Goal: Task Accomplishment & Management: Manage account settings

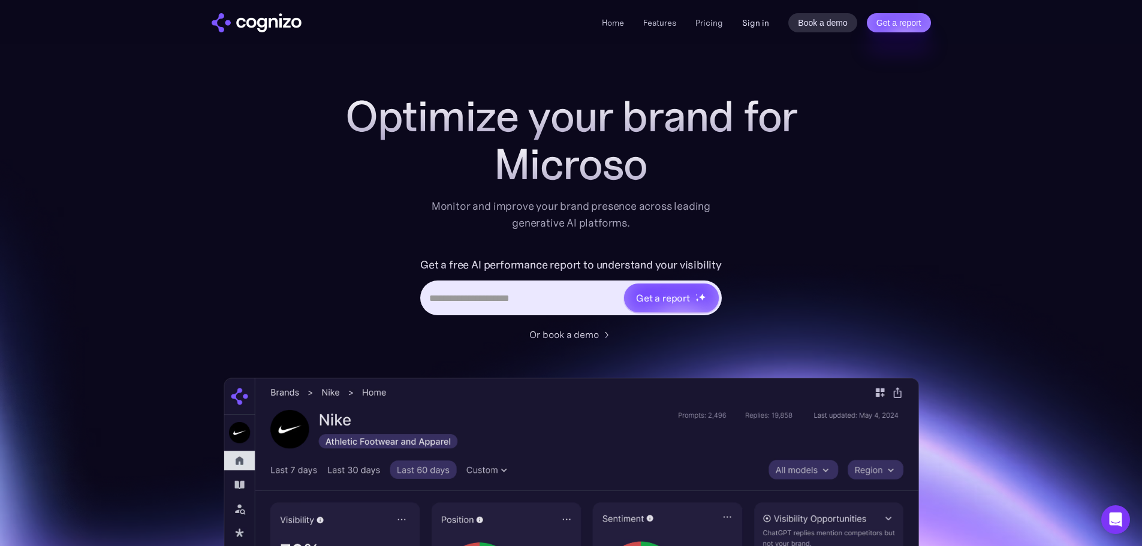
click at [759, 28] on link "Sign in" at bounding box center [755, 23] width 27 height 14
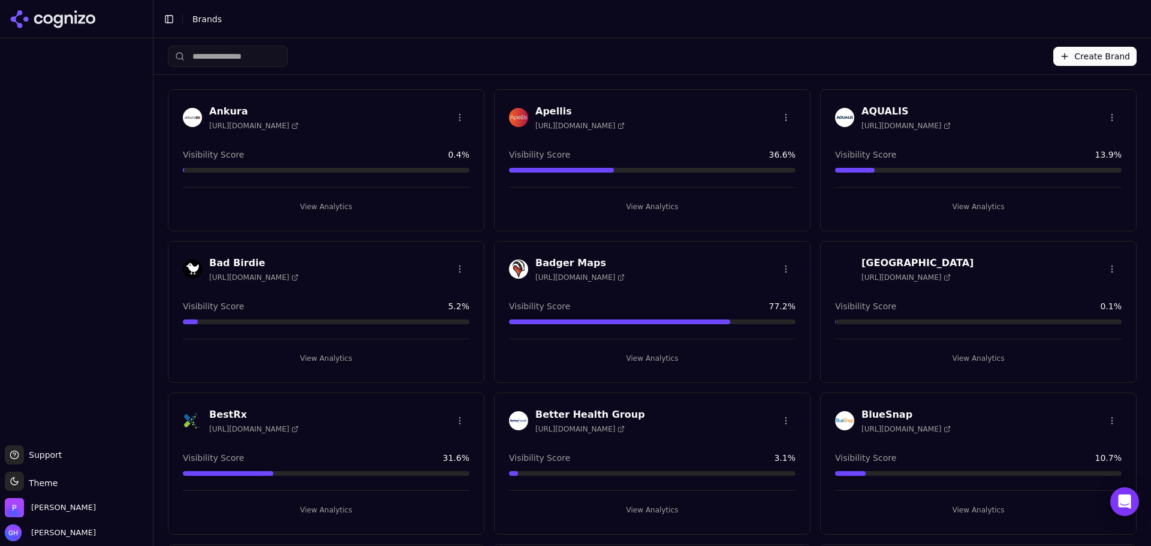
click at [1088, 56] on button "Create Brand" at bounding box center [1095, 56] width 83 height 19
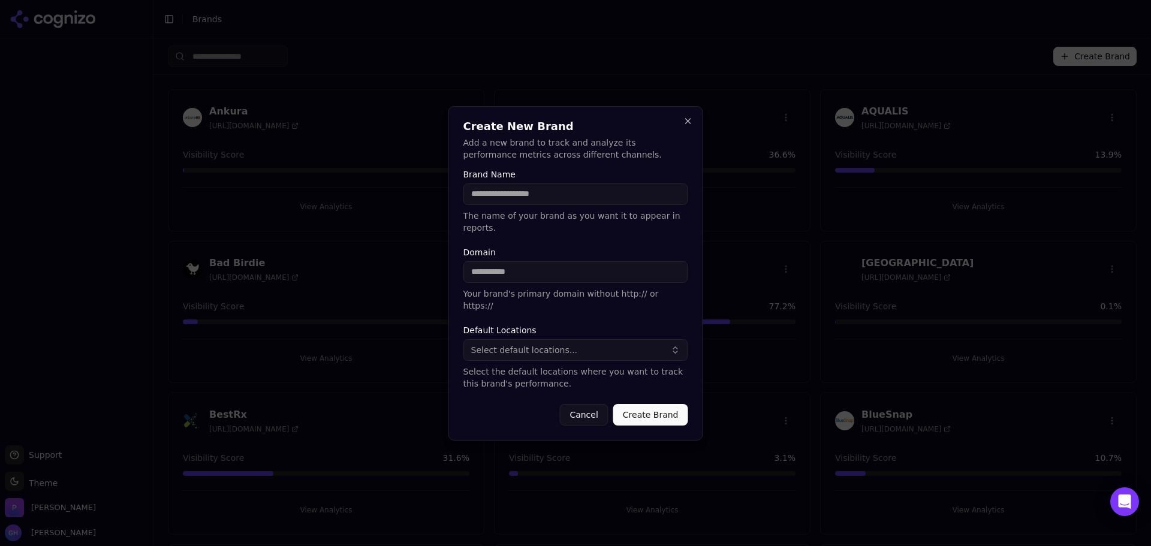
click at [513, 195] on input "Brand Name" at bounding box center [576, 194] width 225 height 22
drag, startPoint x: 567, startPoint y: 205, endPoint x: 499, endPoint y: 198, distance: 68.7
click at [499, 198] on input "**********" at bounding box center [576, 194] width 225 height 22
type input "**********"
click at [504, 258] on div "Domain Your brand's primary domain without http:// or https://" at bounding box center [576, 280] width 225 height 64
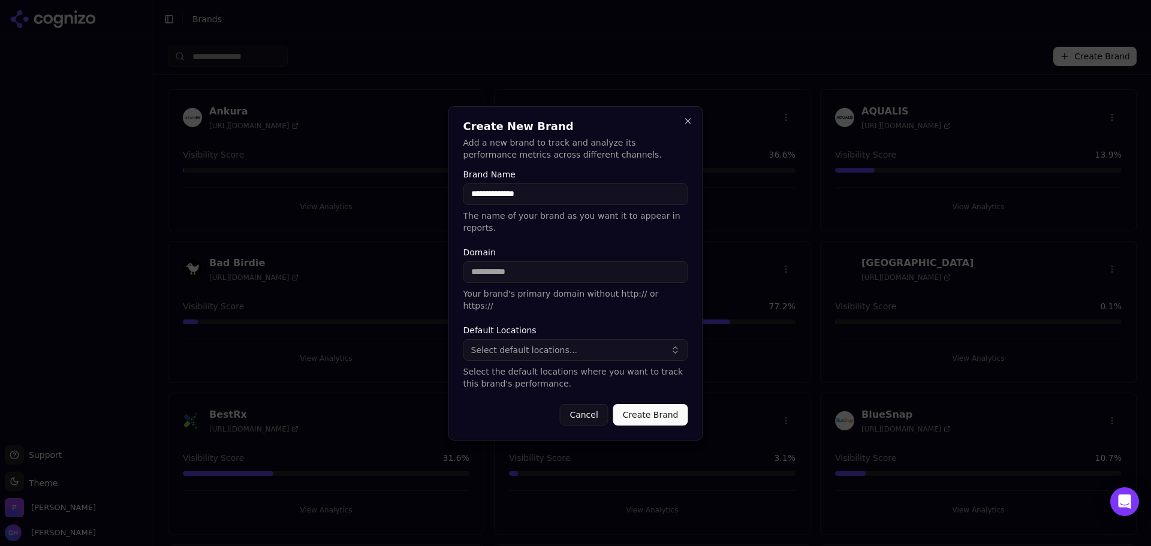
click at [505, 271] on input "Domain" at bounding box center [576, 272] width 225 height 22
type input "**********"
click at [606, 339] on button "Select default locations..." at bounding box center [576, 350] width 225 height 22
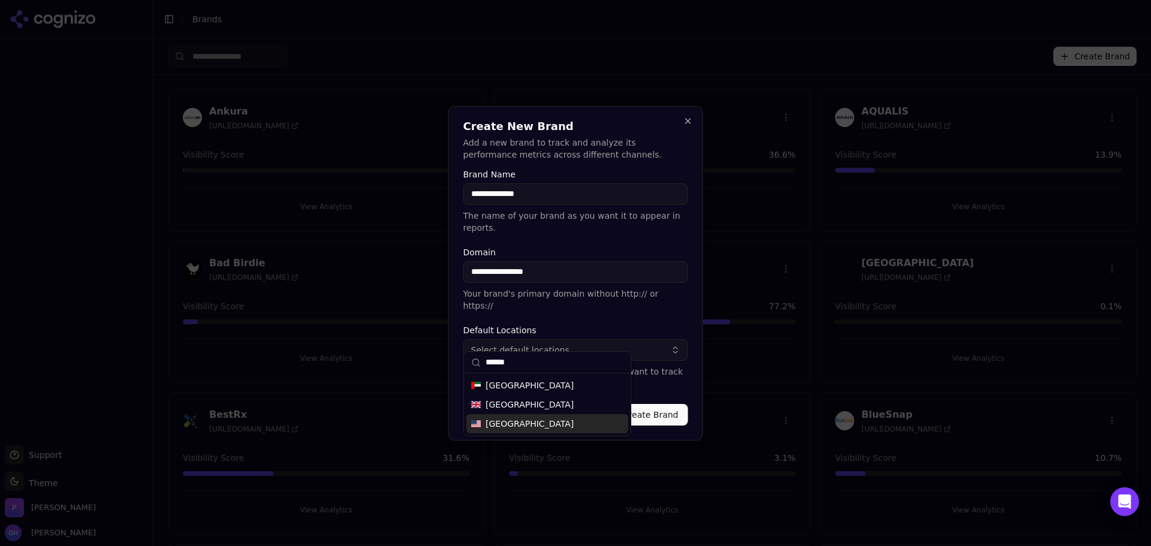
type input "******"
click at [510, 425] on span "United States" at bounding box center [530, 424] width 88 height 12
click at [649, 404] on button "Create Brand" at bounding box center [650, 415] width 75 height 22
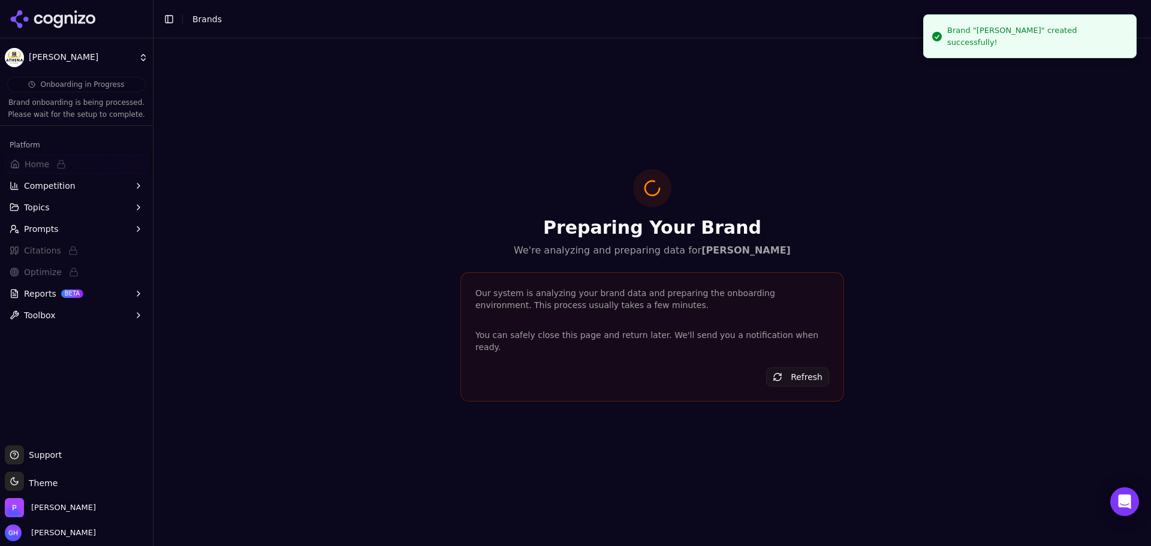
click at [53, 17] on icon at bounding box center [53, 19] width 87 height 18
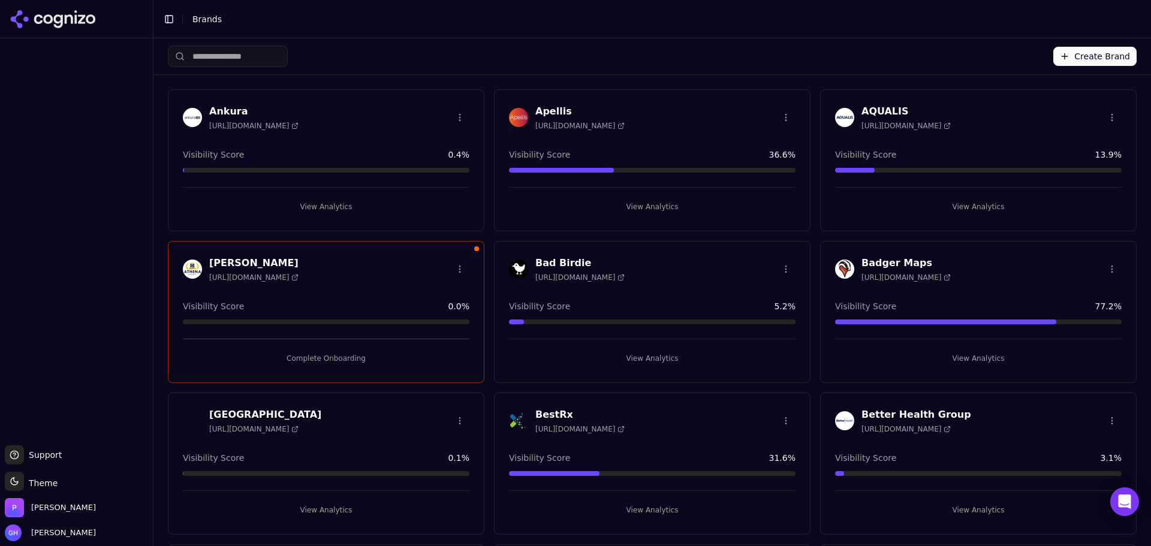
click at [1113, 61] on button "Create Brand" at bounding box center [1095, 56] width 83 height 19
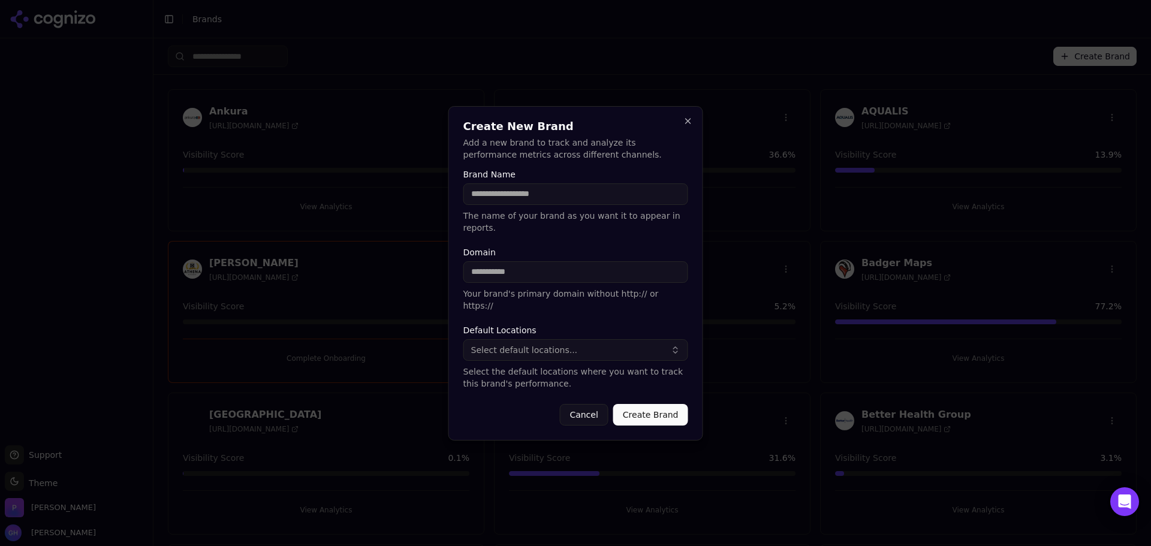
click at [595, 202] on input "Brand Name" at bounding box center [576, 194] width 225 height 22
click at [528, 205] on input "Brand Name" at bounding box center [576, 194] width 225 height 22
type input "**********"
click at [504, 278] on input "Domain" at bounding box center [576, 272] width 225 height 22
type input "**********"
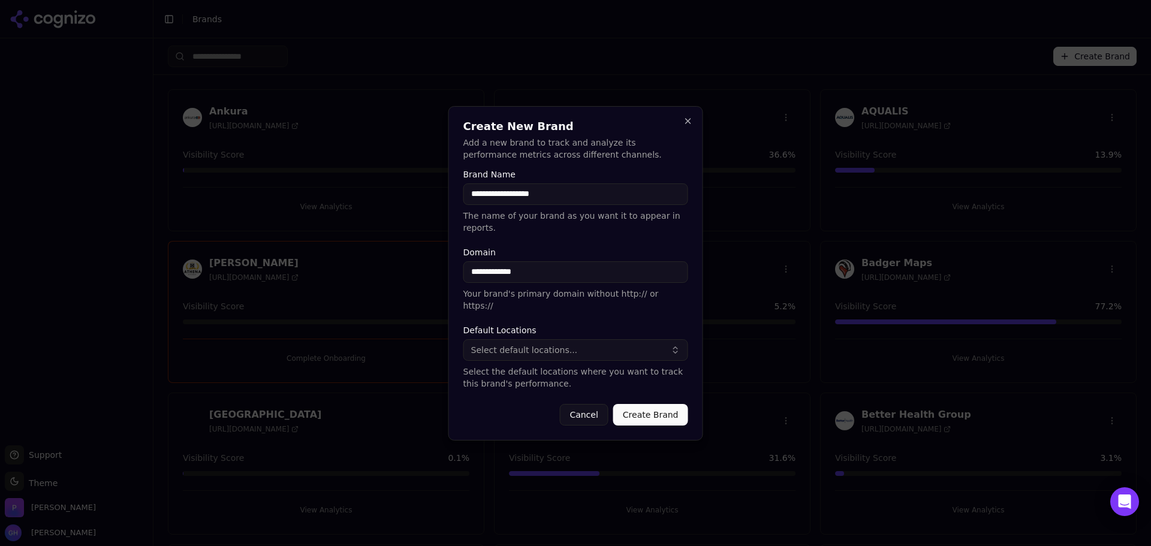
click at [516, 344] on span "Select default locations..." at bounding box center [524, 350] width 107 height 12
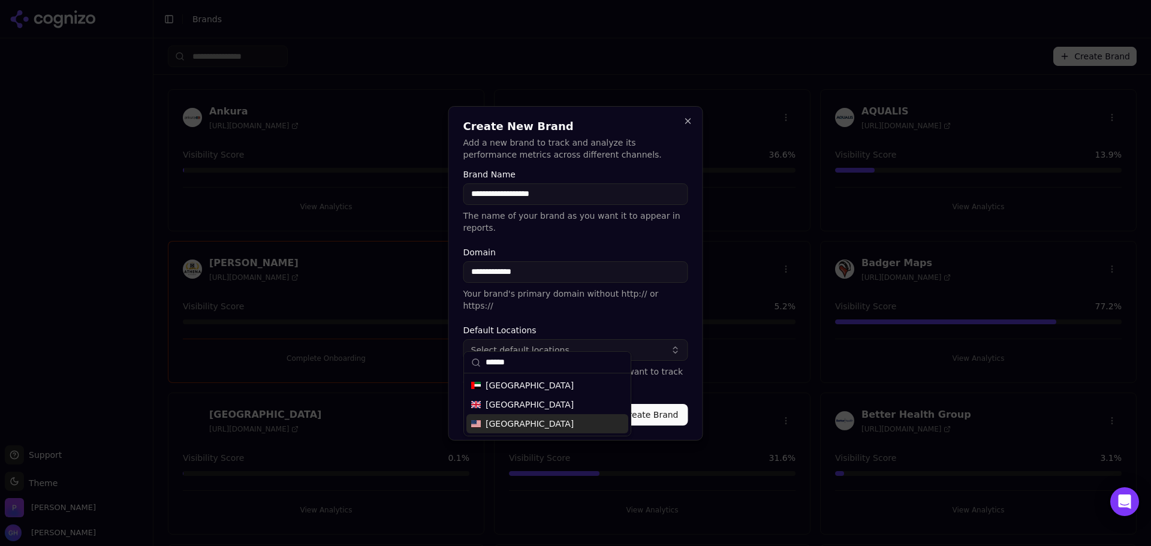
type input "******"
click at [531, 419] on span "United States" at bounding box center [530, 424] width 88 height 12
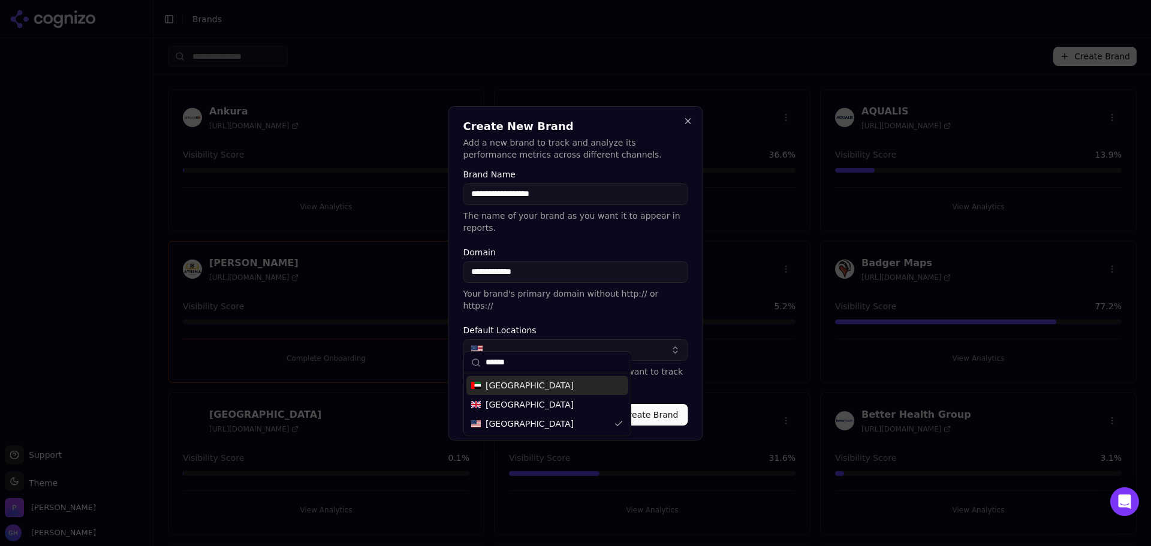
click at [661, 372] on p "Select the default locations where you want to track this brand's performance." at bounding box center [576, 378] width 225 height 24
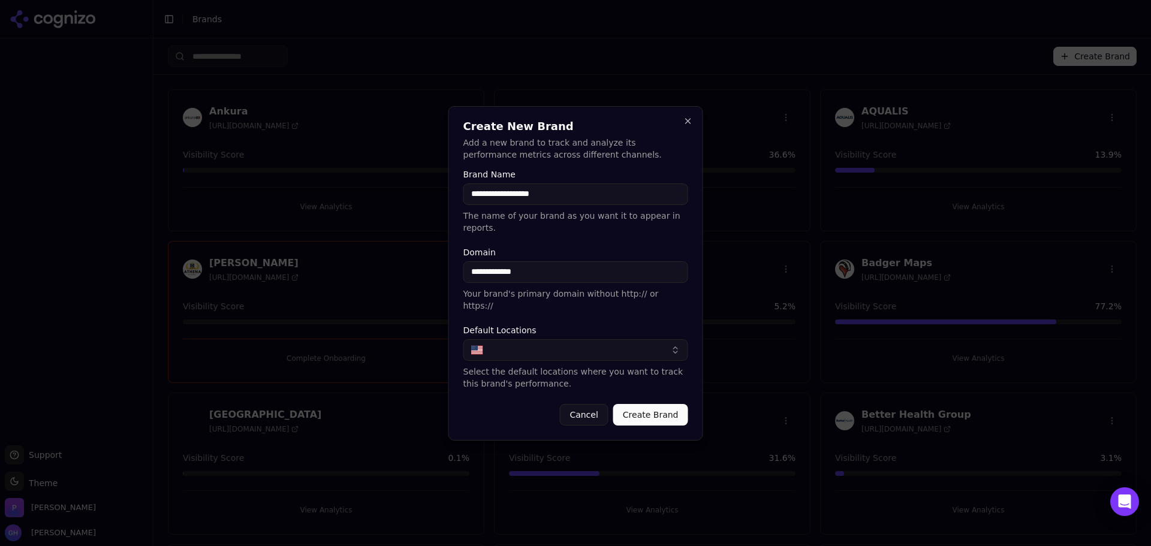
drag, startPoint x: 663, startPoint y: 401, endPoint x: 565, endPoint y: 398, distance: 97.2
click at [663, 404] on button "Create Brand" at bounding box center [650, 415] width 75 height 22
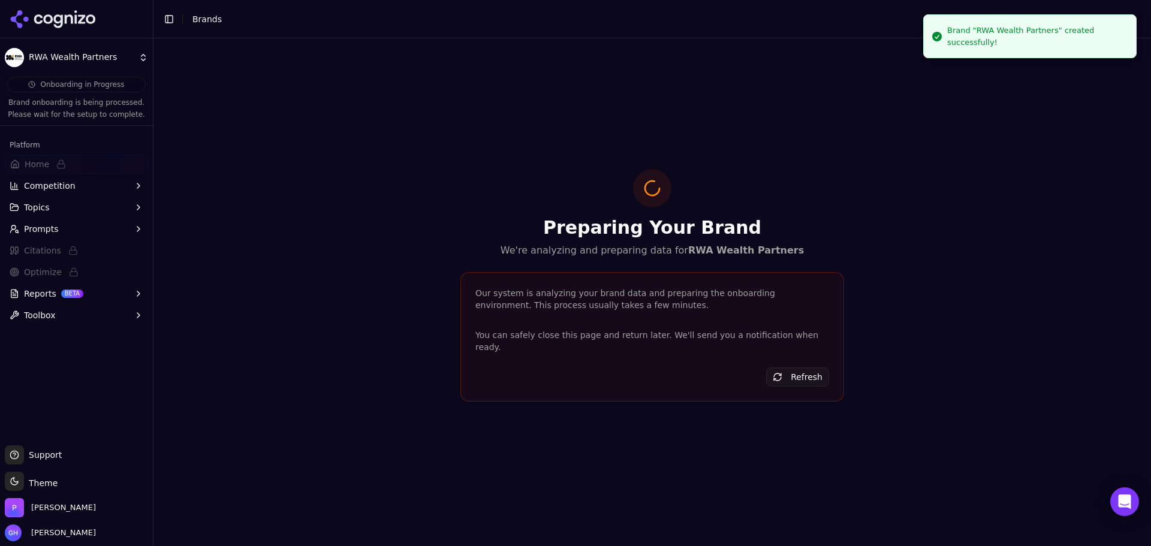
drag, startPoint x: 36, startPoint y: 26, endPoint x: 41, endPoint y: 19, distance: 9.2
click at [36, 26] on icon at bounding box center [53, 19] width 87 height 18
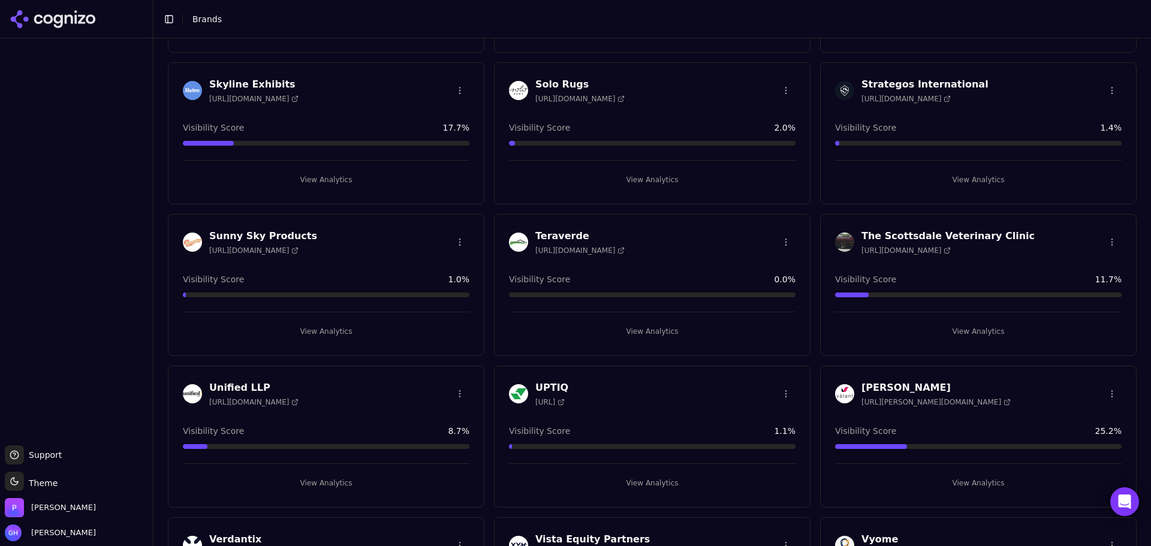
scroll to position [2895, 0]
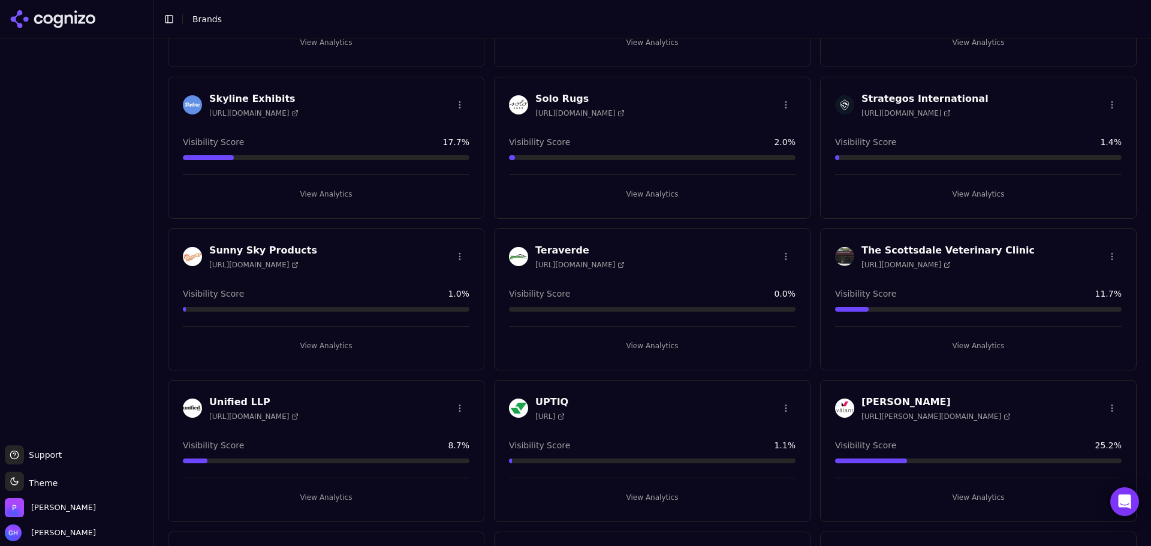
click at [645, 356] on div "Teraverde https://teraverde.com Visibility Score 0.0 % View Analytics" at bounding box center [652, 299] width 317 height 142
click at [648, 353] on button "View Analytics" at bounding box center [652, 345] width 287 height 19
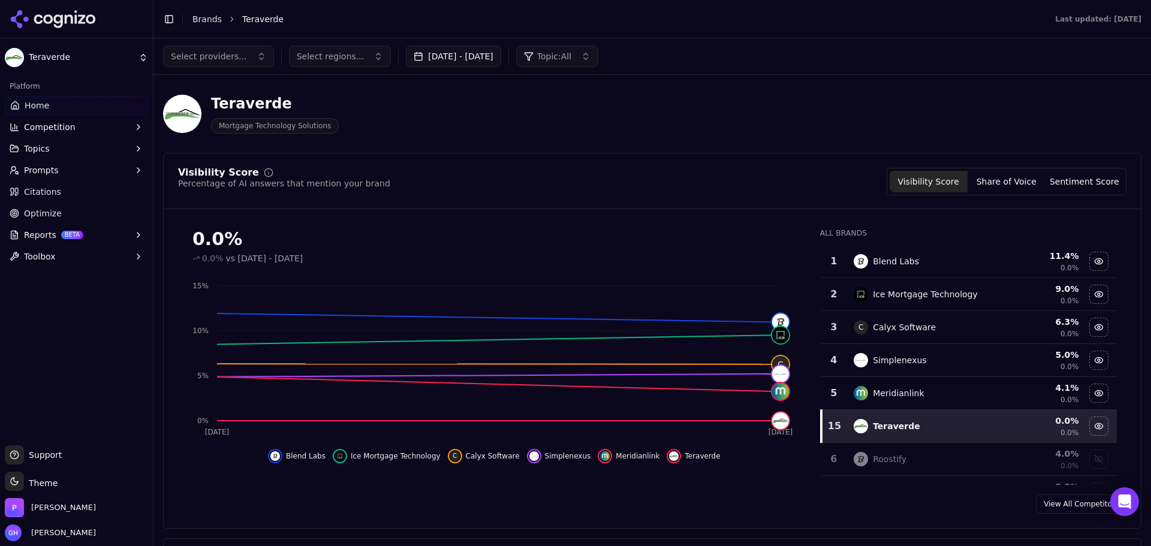
click at [59, 182] on link "Citations" at bounding box center [76, 191] width 143 height 19
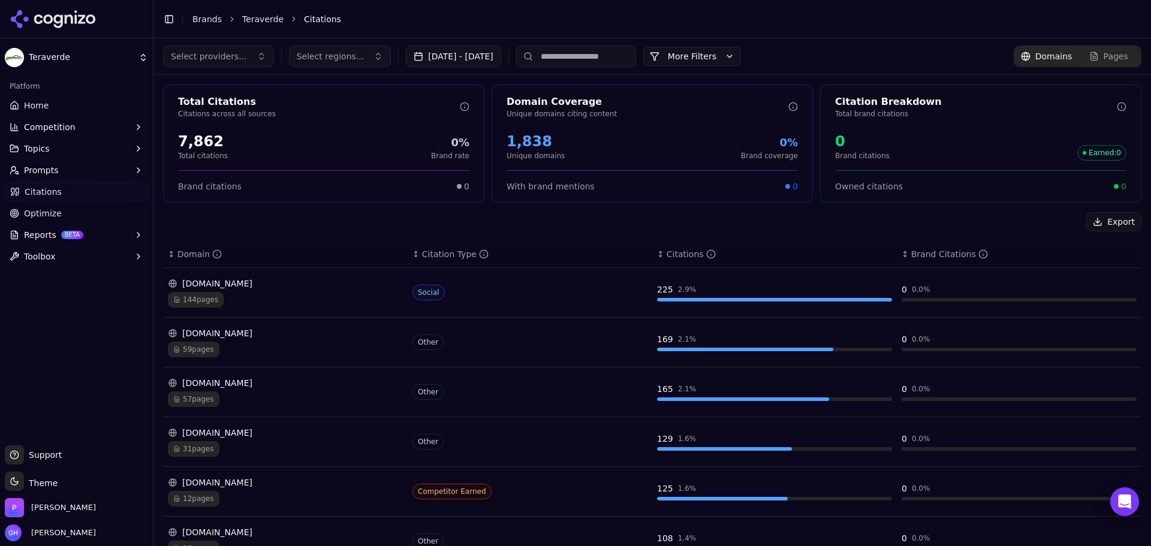
click at [75, 160] on ul "Home Competition Topics Prompts Citations Optimize Reports BETA Toolbox" at bounding box center [76, 181] width 143 height 170
click at [54, 165] on span "Prompts" at bounding box center [41, 170] width 35 height 12
click at [74, 199] on ul "Active Inactive Suggestions" at bounding box center [77, 209] width 127 height 58
click at [52, 190] on span "Active" at bounding box center [77, 189] width 104 height 12
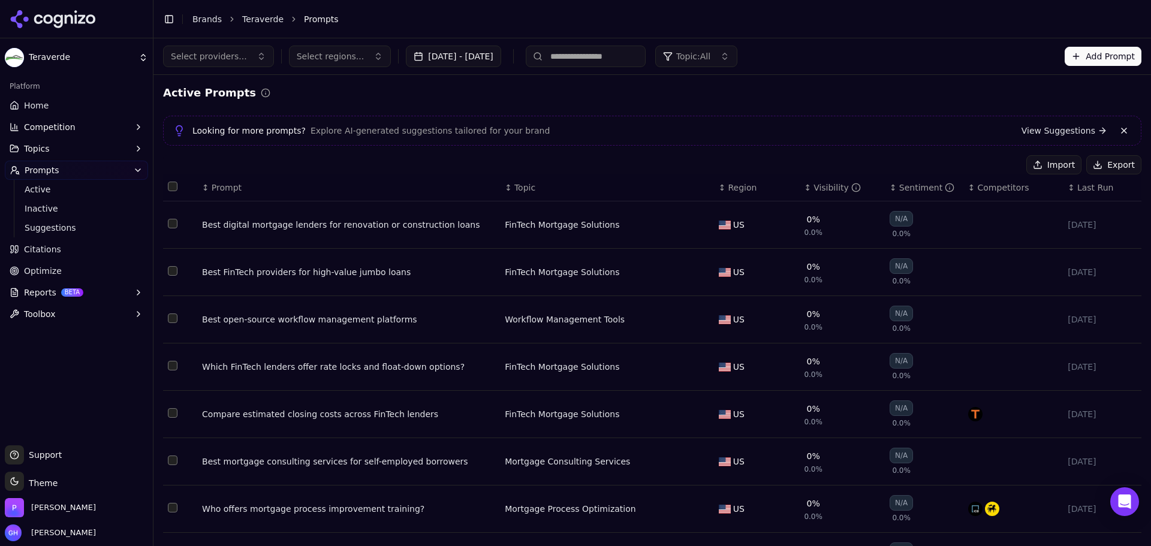
click at [1104, 165] on button "Export" at bounding box center [1114, 164] width 55 height 19
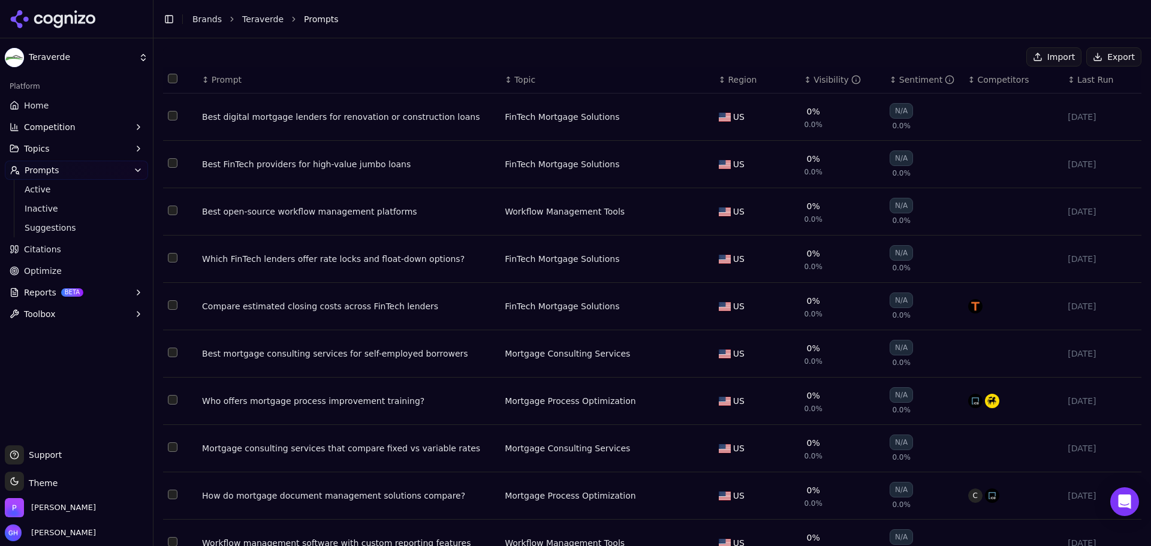
scroll to position [167, 0]
